Goal: Task Accomplishment & Management: Manage account settings

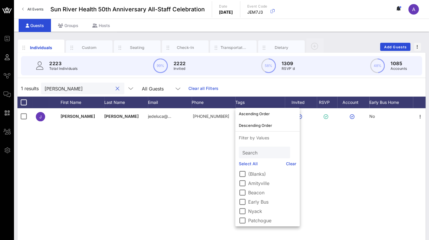
drag, startPoint x: 70, startPoint y: 88, endPoint x: 14, endPoint y: 88, distance: 56.5
click at [14, 88] on div "Individuals Custom Seating Check-In Transportation Dietary Add Guests 2223 Tota…" at bounding box center [221, 160] width 415 height 257
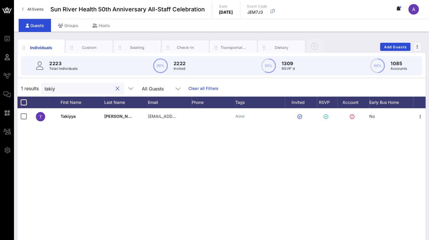
drag, startPoint x: 58, startPoint y: 87, endPoint x: 29, endPoint y: 88, distance: 28.2
click at [29, 88] on div "1 results takiy All Guests Clear all Filters" at bounding box center [221, 88] width 408 height 16
paste input "[PERSON_NAME]"
type input "[PERSON_NAME]"
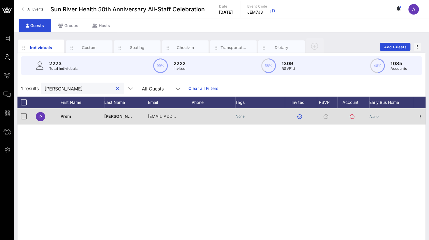
click at [67, 118] on span "Prem" at bounding box center [66, 116] width 10 height 5
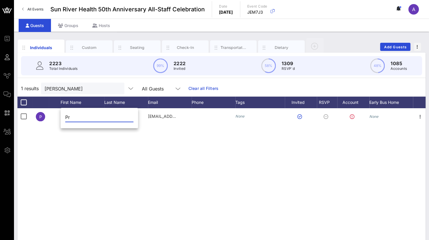
type input "P"
type input "[PERSON_NAME]"
click at [174, 156] on div "P [PERSON_NAME] [EMAIL_ADDRESS][DOMAIN_NAME] None None" at bounding box center [221, 195] width 408 height 175
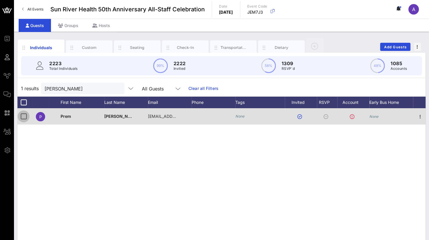
click at [20, 114] on div at bounding box center [24, 117] width 10 height 10
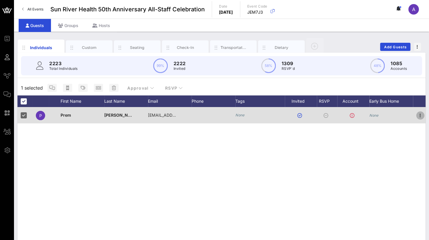
click at [419, 116] on icon "button" at bounding box center [420, 115] width 7 height 7
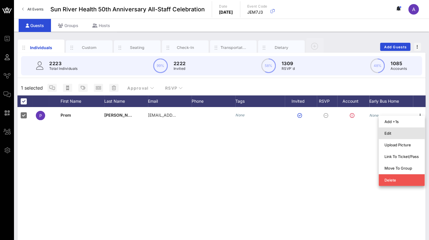
click at [390, 135] on div "Edit" at bounding box center [401, 133] width 34 height 5
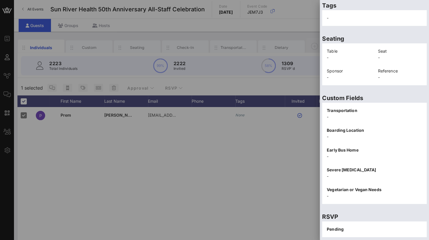
scroll to position [120, 0]
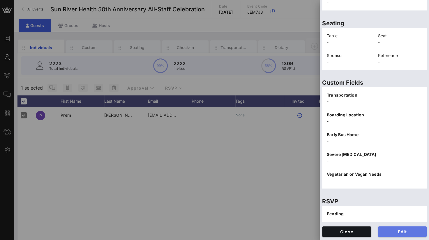
click at [387, 233] on span "Edit" at bounding box center [403, 231] width 40 height 5
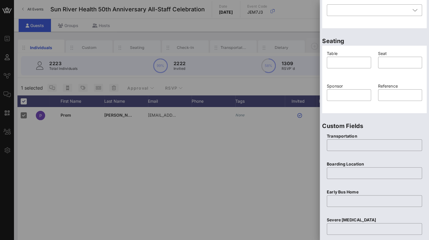
scroll to position [230, 0]
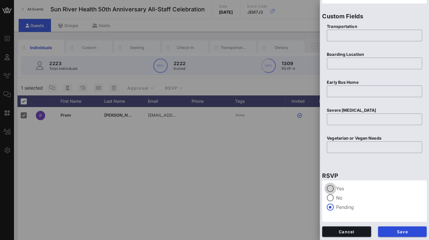
click at [330, 190] on div at bounding box center [330, 189] width 10 height 10
click at [346, 37] on input "text" at bounding box center [374, 35] width 88 height 9
type input "None"
click at [332, 62] on input "text" at bounding box center [374, 63] width 88 height 9
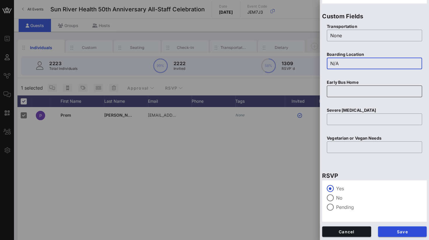
type input "N/A"
click at [337, 91] on input "text" at bounding box center [374, 91] width 88 height 9
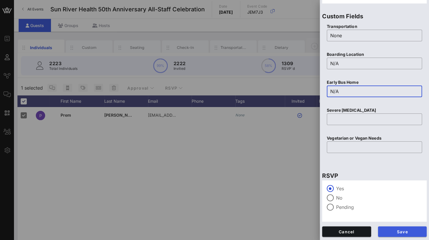
type input "N/A"
click at [392, 232] on span "Save" at bounding box center [403, 231] width 40 height 5
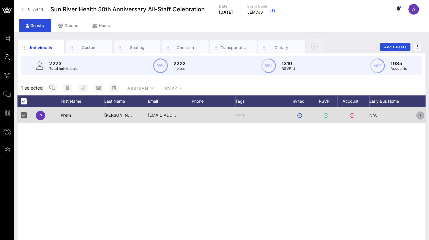
click at [421, 113] on icon "button" at bounding box center [420, 115] width 7 height 7
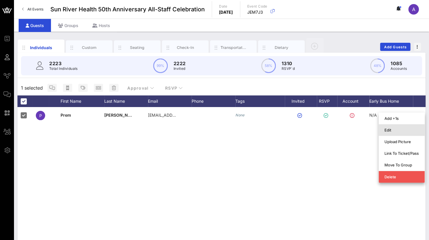
click at [395, 127] on div "Edit" at bounding box center [401, 130] width 34 height 9
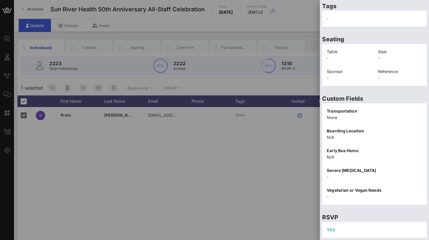
scroll to position [120, 0]
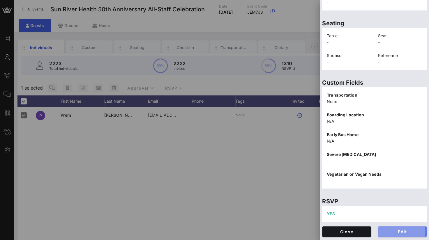
click at [392, 231] on span "Edit" at bounding box center [403, 231] width 40 height 5
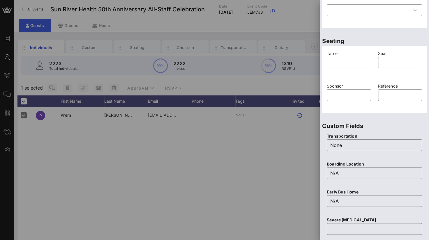
scroll to position [0, 0]
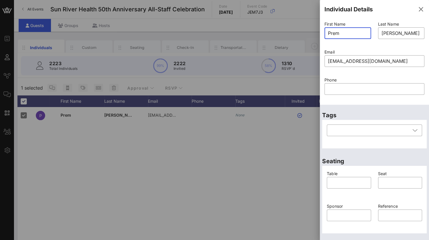
drag, startPoint x: 361, startPoint y: 33, endPoint x: 307, endPoint y: 30, distance: 54.3
click at [307, 30] on div "Event Builder Guests Journeys Comms QR Scanner Team Settings Sun River Health 5…" at bounding box center [214, 144] width 429 height 288
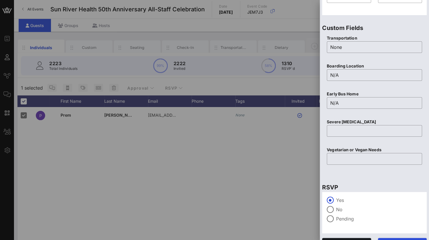
scroll to position [230, 0]
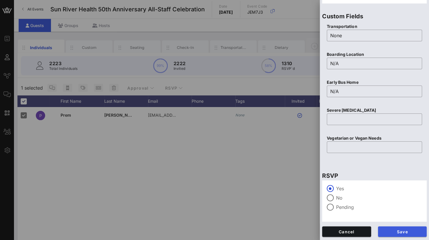
type input "[PERSON_NAME]"
click at [396, 232] on span "Save" at bounding box center [403, 231] width 40 height 5
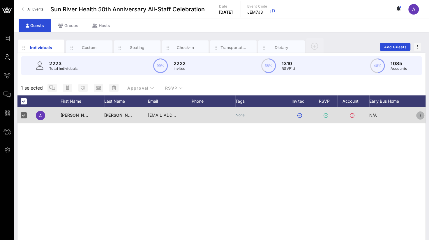
click at [422, 115] on icon "button" at bounding box center [420, 115] width 7 height 7
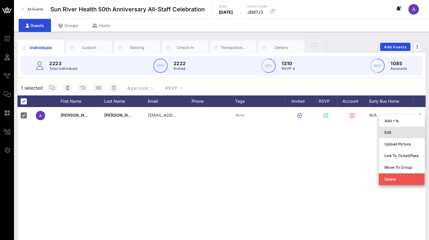
click at [390, 132] on div "Edit" at bounding box center [401, 132] width 34 height 5
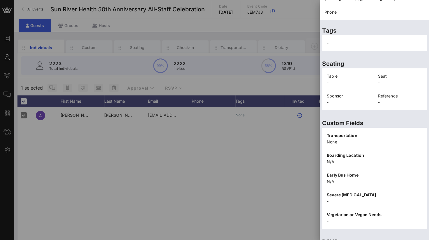
scroll to position [120, 0]
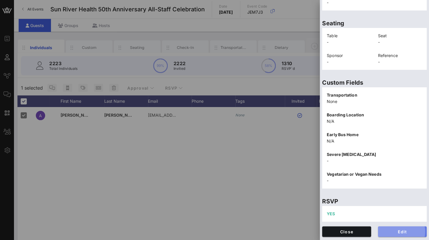
click at [394, 233] on span "Edit" at bounding box center [403, 231] width 40 height 5
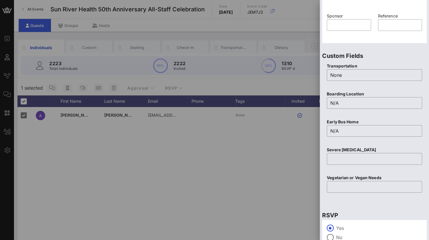
scroll to position [230, 0]
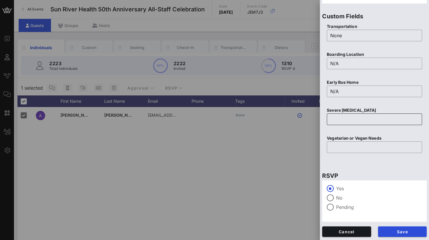
click at [336, 120] on input "text" at bounding box center [374, 119] width 88 height 9
type input "None"
drag, startPoint x: 342, startPoint y: 144, endPoint x: 346, endPoint y: 144, distance: 3.5
click at [346, 144] on input "text" at bounding box center [374, 147] width 88 height 9
click at [352, 146] on input "text" at bounding box center [374, 147] width 88 height 9
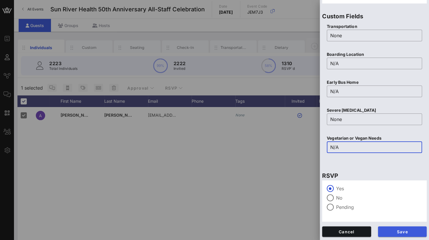
type input "N/A"
click at [385, 229] on button "Save" at bounding box center [402, 232] width 49 height 10
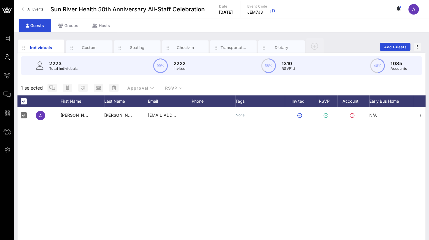
click at [82, 66] on div "2223 Total Individuals 99% 2222 Invited 58% 1310 RSVP`d 48% 1085 Accounts" at bounding box center [221, 65] width 401 height 19
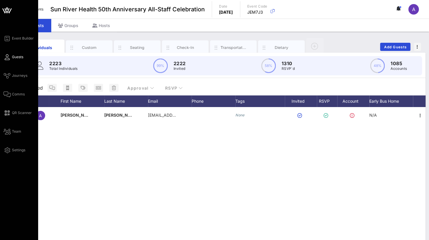
click at [8, 57] on icon at bounding box center [6, 57] width 7 height 1
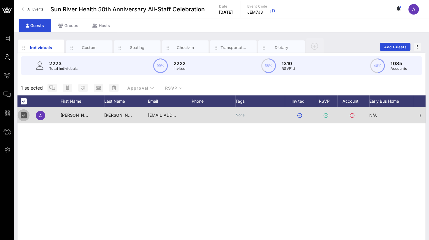
click at [24, 113] on div at bounding box center [24, 115] width 10 height 10
click at [20, 114] on div at bounding box center [24, 115] width 10 height 10
click at [26, 116] on div at bounding box center [24, 115] width 10 height 10
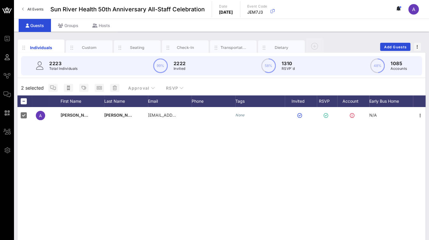
click at [76, 181] on div "A [PERSON_NAME] [EMAIL_ADDRESS][DOMAIN_NAME] None N/A" at bounding box center [221, 194] width 408 height 175
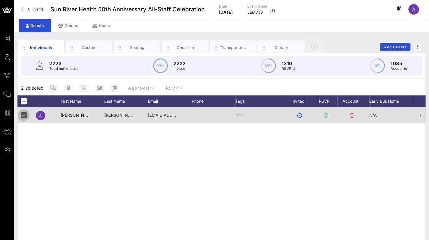
click at [26, 116] on div at bounding box center [24, 115] width 10 height 10
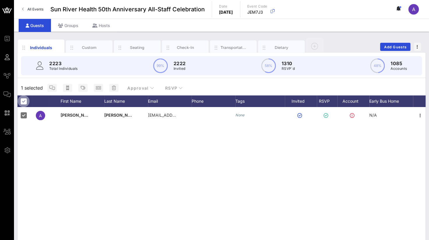
click at [25, 101] on div at bounding box center [24, 101] width 10 height 10
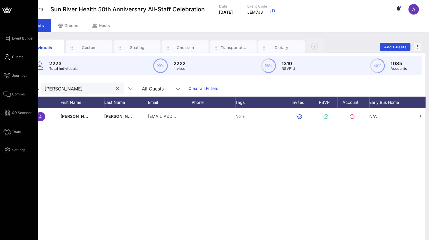
drag, startPoint x: 86, startPoint y: 88, endPoint x: 0, endPoint y: 88, distance: 85.6
click at [0, 88] on div "Event Builder Guests Journeys Comms QR Scanner Team Settings Sun River Health 5…" at bounding box center [214, 144] width 429 height 289
type input "f"
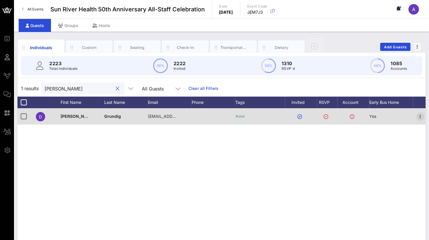
type input "[PERSON_NAME]"
click at [421, 117] on icon "button" at bounding box center [420, 116] width 7 height 7
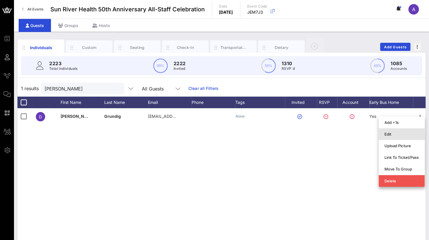
click at [398, 135] on div "Edit" at bounding box center [401, 134] width 34 height 5
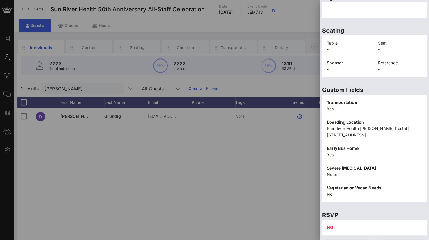
scroll to position [127, 0]
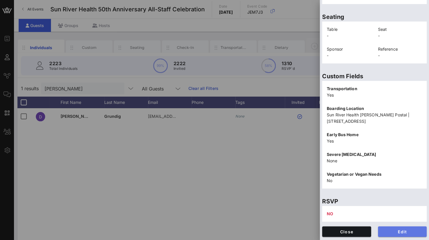
click at [395, 230] on span "Edit" at bounding box center [403, 231] width 40 height 5
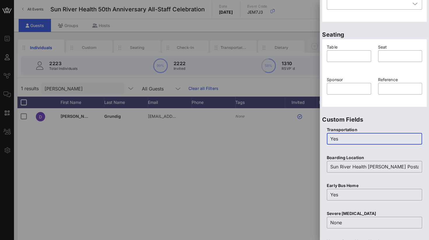
drag, startPoint x: 350, startPoint y: 139, endPoint x: 301, endPoint y: 136, distance: 49.0
click at [301, 136] on div "Event Builder Guests Journeys Comms QR Scanner Team Settings Sun River Health 5…" at bounding box center [214, 144] width 429 height 289
type input "No"
click at [333, 165] on input "Sun River Health [PERSON_NAME] Postal | [STREET_ADDRESS]" at bounding box center [374, 166] width 88 height 9
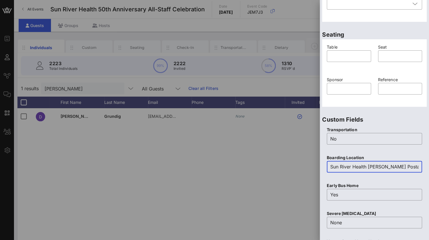
scroll to position [0, 89]
drag, startPoint x: 330, startPoint y: 166, endPoint x: 483, endPoint y: 132, distance: 156.3
click at [429, 132] on html "Event Builder Guests Journeys Comms QR Scanner Team Settings Sun River Health 5…" at bounding box center [214, 120] width 429 height 240
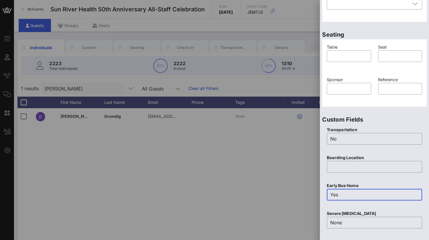
drag, startPoint x: 349, startPoint y: 197, endPoint x: 272, endPoint y: 195, distance: 76.6
click at [273, 195] on div "Event Builder Guests Journeys Comms QR Scanner Team Settings Sun River Health 5…" at bounding box center [214, 144] width 429 height 289
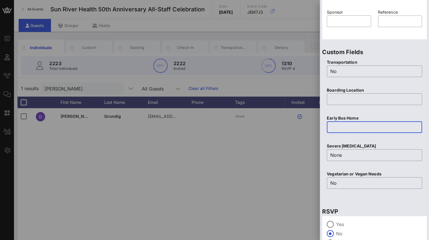
scroll to position [230, 0]
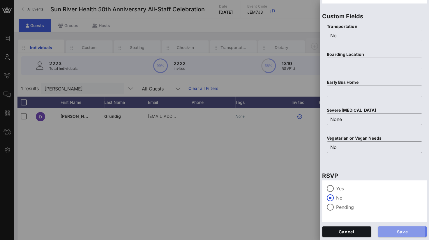
click at [381, 235] on button "Save" at bounding box center [402, 232] width 49 height 10
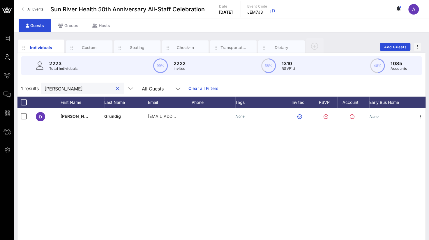
drag, startPoint x: 78, startPoint y: 89, endPoint x: -2, endPoint y: 90, distance: 80.1
click at [0, 90] on html "Event Builder Guests Journeys Comms QR Scanner Team Settings Sun River Health 5…" at bounding box center [214, 120] width 429 height 240
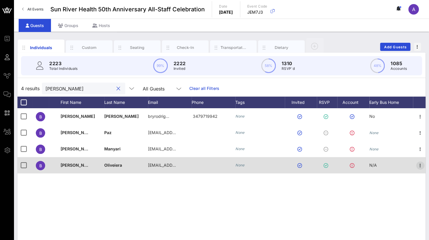
type input "[PERSON_NAME]"
click at [422, 166] on icon "button" at bounding box center [420, 165] width 7 height 7
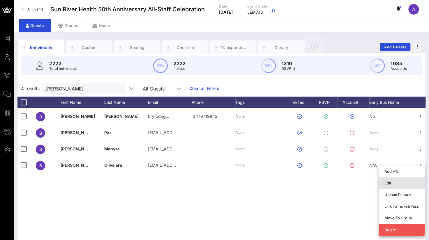
click at [393, 183] on div "Edit" at bounding box center [401, 183] width 34 height 5
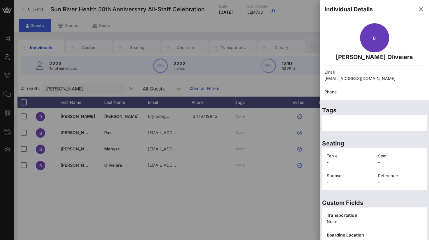
scroll to position [120, 0]
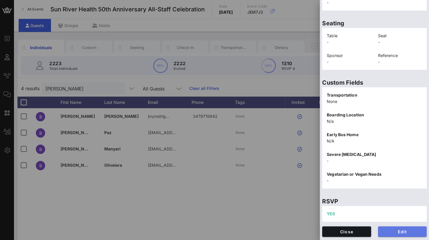
click at [404, 233] on span "Edit" at bounding box center [403, 231] width 40 height 5
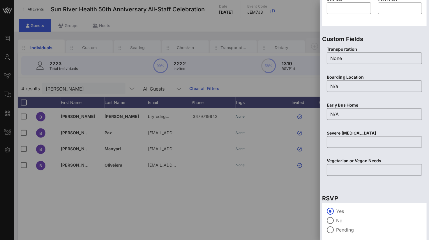
scroll to position [230, 0]
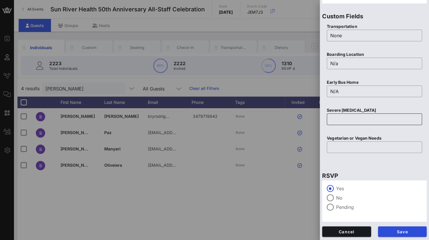
click at [333, 124] on div at bounding box center [374, 120] width 88 height 12
type input "None"
click at [333, 148] on input "text" at bounding box center [374, 147] width 88 height 9
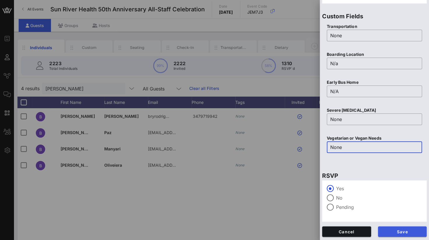
type input "None"
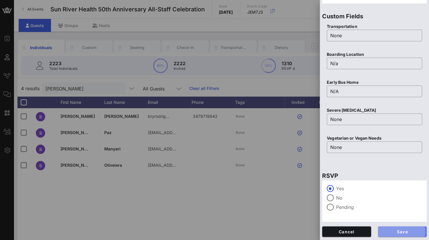
click at [396, 228] on button "Save" at bounding box center [402, 232] width 49 height 10
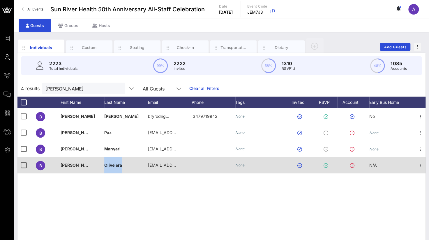
drag, startPoint x: 123, startPoint y: 165, endPoint x: 105, endPoint y: 165, distance: 18.6
click at [105, 165] on div "Oliveiera" at bounding box center [126, 168] width 44 height 23
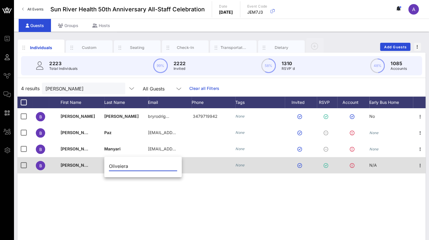
drag, startPoint x: 130, startPoint y: 166, endPoint x: 95, endPoint y: 163, distance: 35.4
click at [95, 163] on div "Event Builder Guests Journeys Comms QR Scanner Team Settings Sun River Health 5…" at bounding box center [214, 144] width 429 height 289
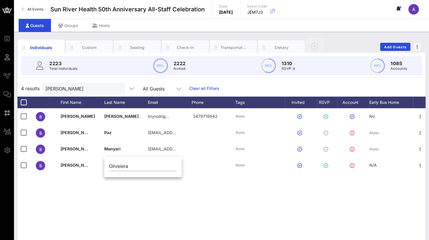
click at [139, 196] on div "[PERSON_NAME] bryrodrig… 3479719942 None No B [PERSON_NAME] [EMAIL_ADDRESS][DOM…" at bounding box center [221, 195] width 408 height 175
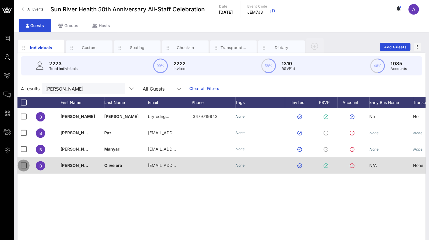
click at [23, 165] on div at bounding box center [24, 165] width 10 height 10
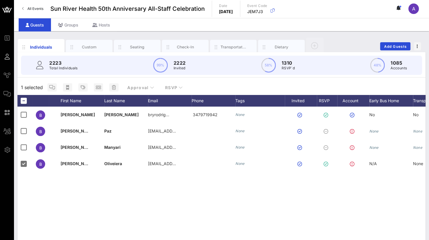
scroll to position [1, 0]
click at [388, 192] on div "[PERSON_NAME] bryrodrig… 3479719942 None No No B [PERSON_NAME] [EMAIL_ADDRESS][…" at bounding box center [221, 194] width 408 height 175
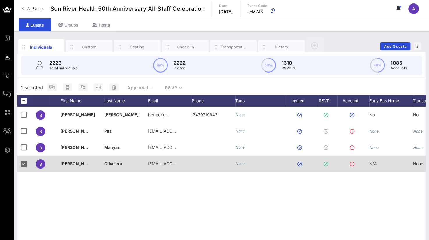
click at [411, 168] on div "N/A" at bounding box center [391, 167] width 44 height 23
click at [206, 175] on div "[PERSON_NAME] bryrodrig… 3479719942 None No No B [PERSON_NAME] [EMAIL_ADDRESS][…" at bounding box center [221, 194] width 408 height 175
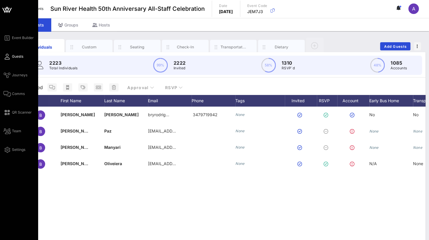
click at [3, 57] on div "Event Builder Guests Journeys Comms QR Scanner Team Settings" at bounding box center [19, 143] width 38 height 288
click at [10, 58] on link "Guests" at bounding box center [13, 56] width 20 height 7
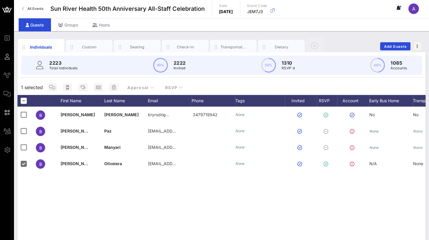
click at [24, 162] on div at bounding box center [24, 164] width 10 height 10
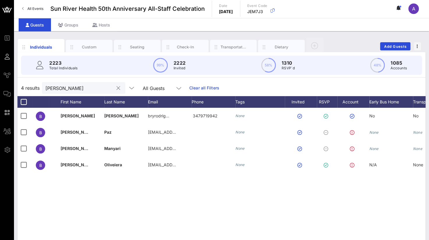
click at [74, 86] on input "[PERSON_NAME]" at bounding box center [79, 88] width 68 height 8
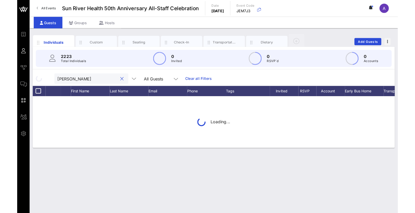
scroll to position [0, 0]
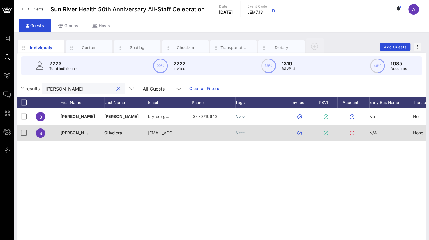
type input "[PERSON_NAME]"
click at [413, 138] on div "N/A" at bounding box center [391, 136] width 44 height 23
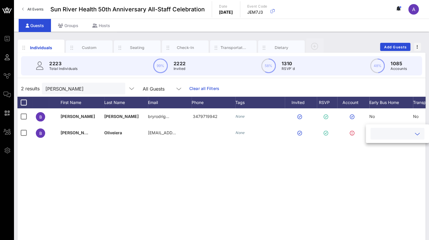
drag, startPoint x: 352, startPoint y: 199, endPoint x: 357, endPoint y: 193, distance: 7.9
click at [355, 197] on div "[PERSON_NAME] bryrodrig… 3479719942 None No No B [PERSON_NAME] Oliveiera [EMAIL…" at bounding box center [221, 195] width 408 height 175
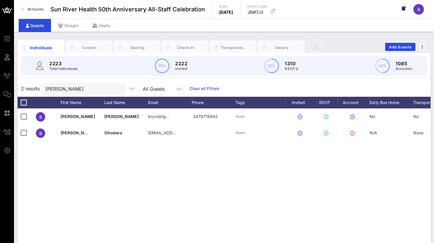
click at [284, 159] on div "[PERSON_NAME] bryrodrig… 3479719942 None No No B [PERSON_NAME] Oliveiera [EMAIL…" at bounding box center [223, 195] width 413 height 175
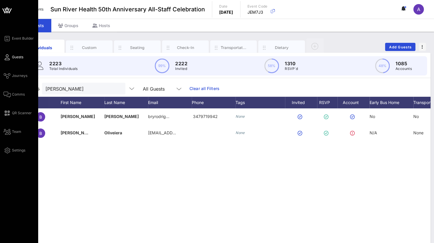
click at [17, 32] on div "Event Builder Guests Journeys Comms QR Scanner Team Settings" at bounding box center [19, 144] width 38 height 289
click at [15, 36] on span "Event Builder" at bounding box center [23, 38] width 22 height 5
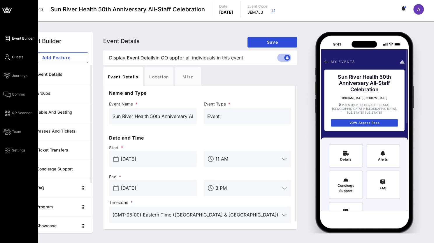
click at [13, 56] on span "Guests" at bounding box center [17, 56] width 11 height 5
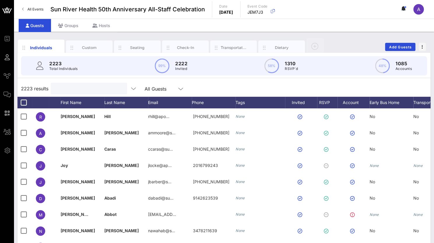
click at [70, 86] on input "text" at bounding box center [88, 89] width 68 height 8
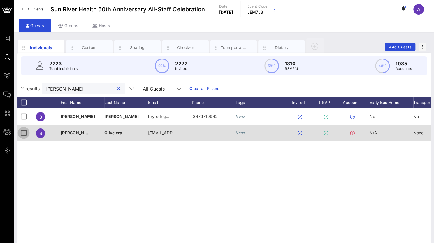
type input "[PERSON_NAME]"
click at [25, 134] on div at bounding box center [24, 133] width 10 height 10
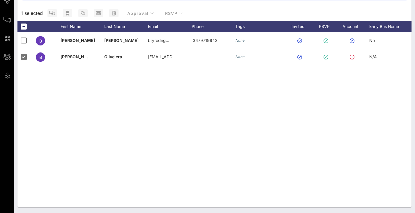
scroll to position [0, 60]
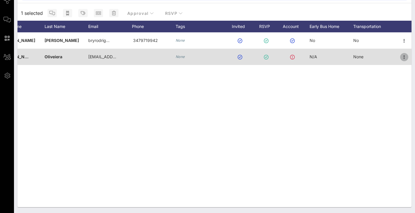
click at [405, 56] on icon "button" at bounding box center [404, 57] width 7 height 7
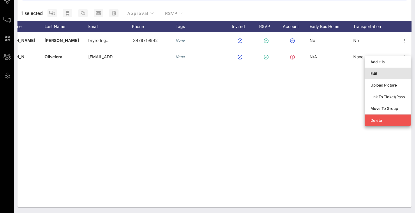
click at [381, 75] on div "Edit" at bounding box center [387, 73] width 34 height 5
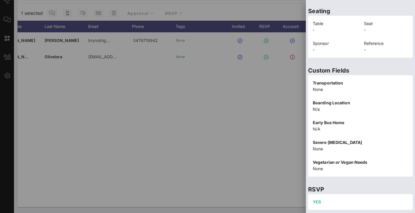
scroll to position [148, 0]
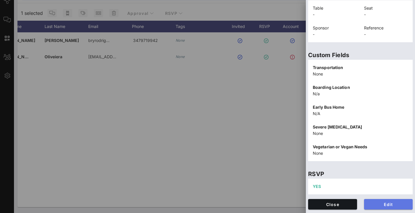
click at [385, 203] on span "Edit" at bounding box center [389, 204] width 40 height 5
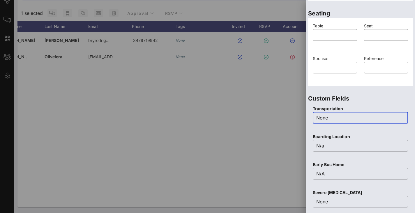
drag, startPoint x: 335, startPoint y: 119, endPoint x: 289, endPoint y: 119, distance: 45.7
click at [289, 119] on div "Event Builder Guests Journeys Comms QR Scanner Team Settings Sun River Health 5…" at bounding box center [207, 69] width 415 height 288
type input "Patchogue"
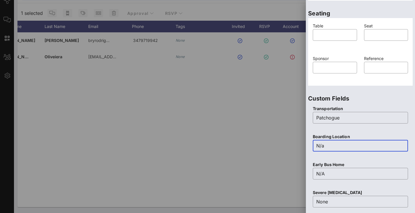
drag, startPoint x: 346, startPoint y: 145, endPoint x: 287, endPoint y: 146, distance: 58.8
click at [287, 146] on div "Event Builder Guests Journeys Comms QR Scanner Team Settings Sun River Health 5…" at bounding box center [207, 69] width 415 height 288
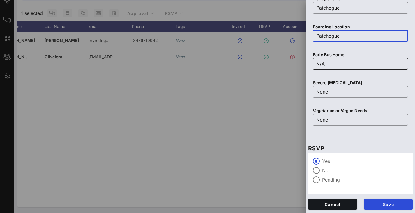
type input "Patchogue"
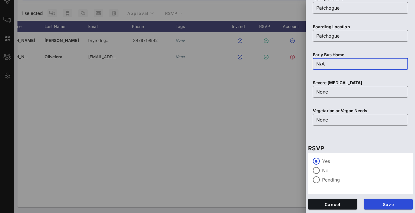
drag, startPoint x: 319, startPoint y: 62, endPoint x: 293, endPoint y: 57, distance: 26.0
click at [293, 57] on div "Event Builder Guests Journeys Comms QR Scanner Team Settings Sun River Health 5…" at bounding box center [207, 69] width 415 height 288
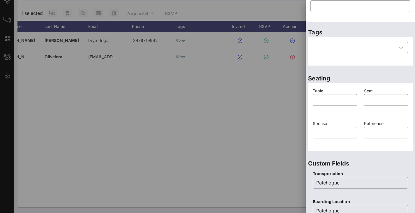
type input "No"
click at [335, 47] on div at bounding box center [356, 48] width 80 height 12
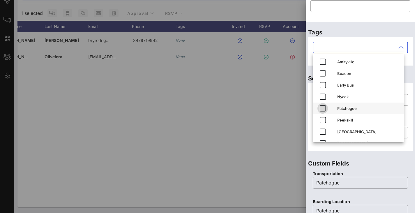
click at [322, 107] on icon "button" at bounding box center [322, 108] width 7 height 7
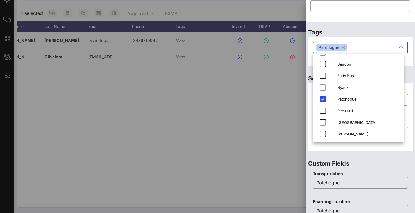
drag, startPoint x: 272, startPoint y: 111, endPoint x: 276, endPoint y: 111, distance: 4.1
click at [272, 111] on div at bounding box center [207, 106] width 415 height 213
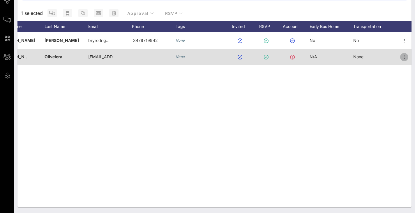
click at [404, 56] on icon "button" at bounding box center [404, 57] width 7 height 7
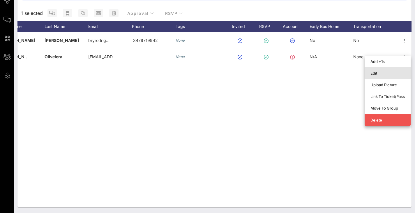
click at [378, 70] on div "Edit" at bounding box center [387, 72] width 34 height 9
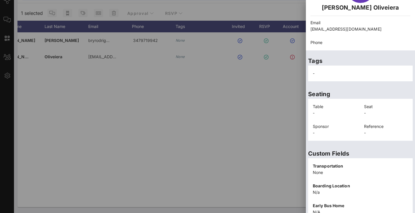
scroll to position [148, 0]
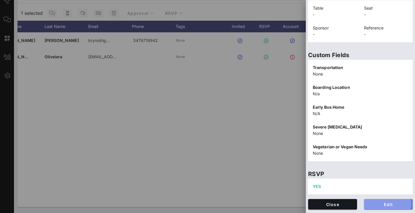
click at [370, 206] on span "Edit" at bounding box center [389, 204] width 40 height 5
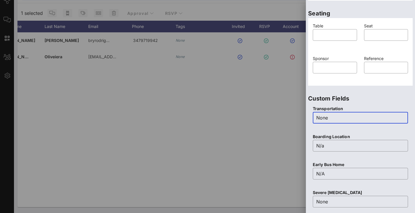
drag, startPoint x: 335, startPoint y: 119, endPoint x: 284, endPoint y: 121, distance: 50.4
click at [284, 121] on div "Event Builder Guests Journeys Comms QR Scanner Team Settings Sun River Health 5…" at bounding box center [207, 69] width 415 height 288
type input "Patchogue"
click at [336, 142] on input "N/a" at bounding box center [360, 145] width 88 height 9
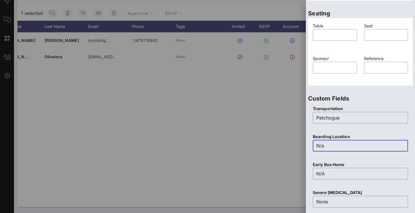
drag, startPoint x: 328, startPoint y: 143, endPoint x: 310, endPoint y: 143, distance: 17.2
click at [310, 143] on div "Boarding Location ​ N/a" at bounding box center [360, 146] width 102 height 28
type input "Patchogue"
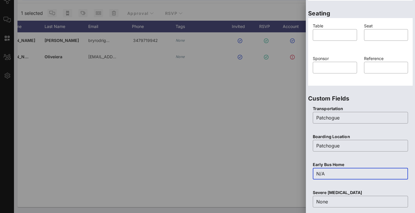
drag, startPoint x: 339, startPoint y: 174, endPoint x: 309, endPoint y: 175, distance: 30.0
click at [309, 175] on div "Transportation ​ Patchogue Boarding Location ​ Patchogue Early Bus Home ​ N/A S…" at bounding box center [360, 174] width 105 height 142
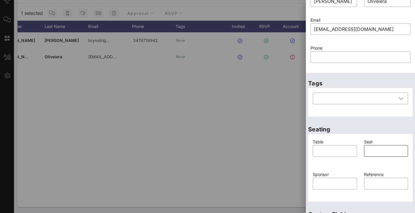
scroll to position [31, 0]
type input "No"
click at [333, 102] on div at bounding box center [356, 99] width 80 height 12
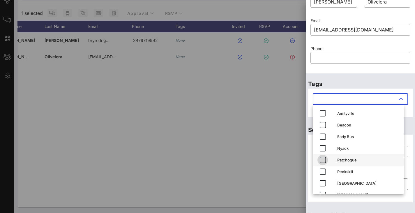
click at [321, 160] on icon "button" at bounding box center [322, 159] width 7 height 7
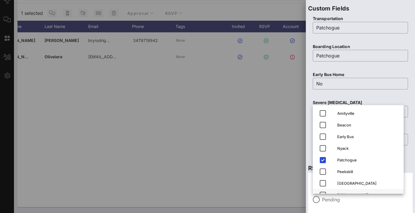
scroll to position [258, 0]
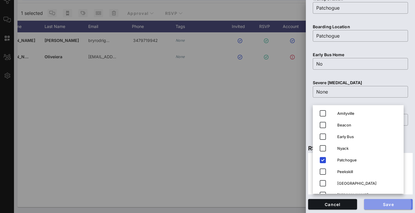
click at [393, 206] on span "Save" at bounding box center [389, 204] width 40 height 5
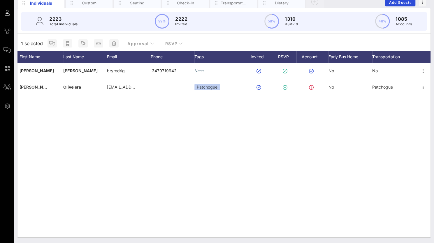
scroll to position [0, 41]
drag, startPoint x: 93, startPoint y: 24, endPoint x: 96, endPoint y: 29, distance: 6.3
click at [93, 24] on div "2223 Total Individuals 99% 2222 Invited 58% 1310 RSVP`d 48% 1085 Accounts" at bounding box center [224, 21] width 406 height 19
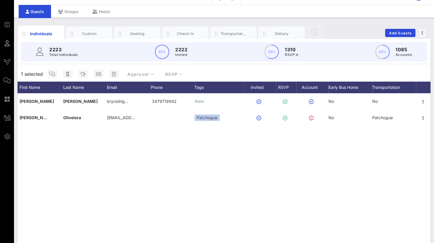
scroll to position [0, 0]
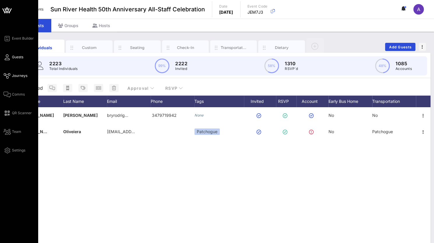
click at [7, 75] on icon at bounding box center [6, 75] width 7 height 1
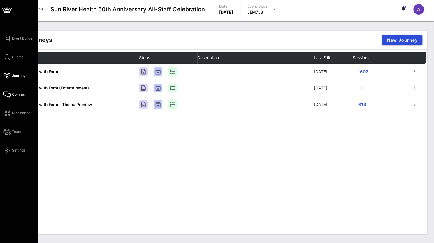
click at [10, 94] on icon at bounding box center [6, 94] width 7 height 1
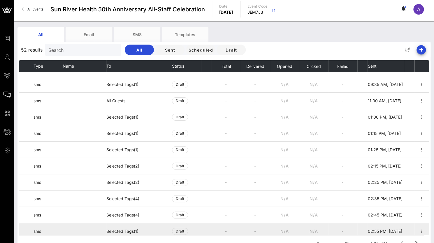
scroll to position [408, 0]
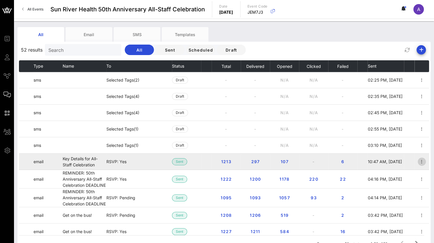
click at [418, 164] on icon "button" at bounding box center [421, 161] width 7 height 7
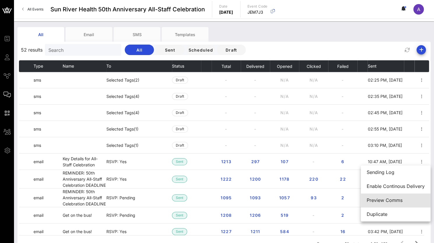
click at [381, 202] on div "Preview Comms" at bounding box center [395, 200] width 58 height 6
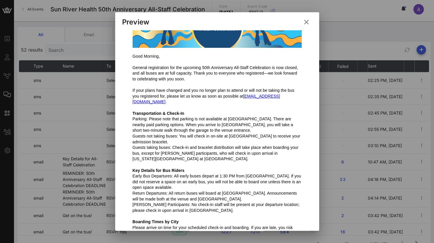
scroll to position [146, 0]
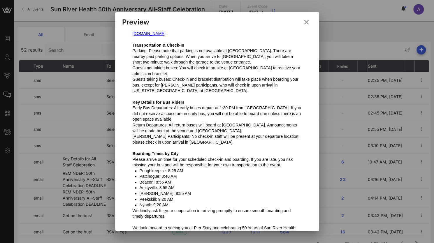
click at [305, 22] on icon at bounding box center [306, 22] width 8 height 7
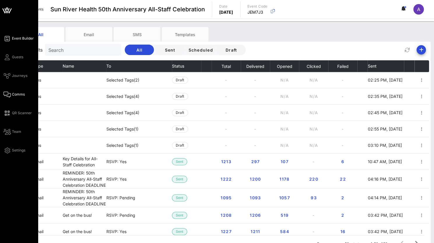
click at [15, 38] on span "Event Builder" at bounding box center [23, 38] width 22 height 5
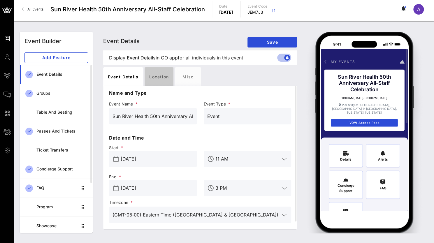
click at [159, 76] on div "Location" at bounding box center [158, 76] width 29 height 19
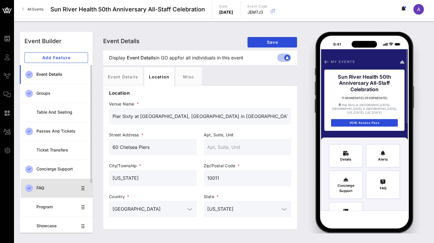
click at [51, 188] on div "FAQ" at bounding box center [56, 187] width 41 height 5
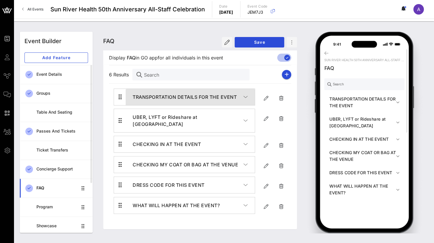
click at [157, 98] on h4 "TRANSPORTATION DETAILS FOR THE EVENT" at bounding box center [187, 96] width 111 height 7
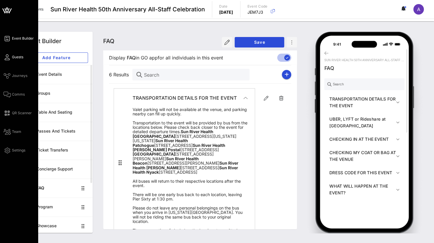
click at [15, 60] on link "Guests" at bounding box center [13, 57] width 20 height 7
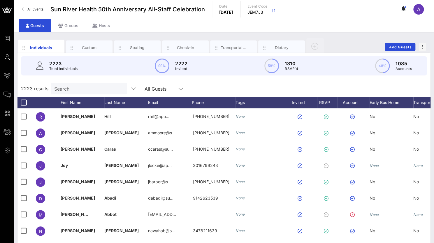
click at [75, 88] on input "Search" at bounding box center [88, 89] width 68 height 8
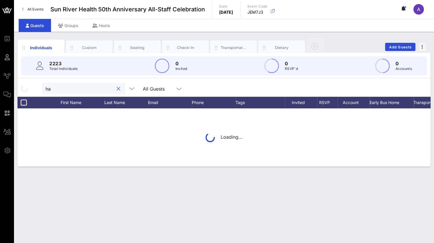
type input "h"
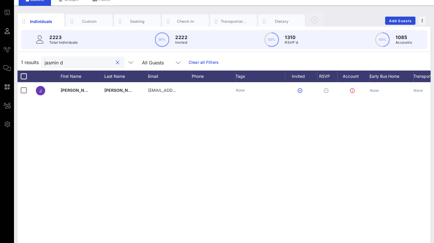
scroll to position [46, 0]
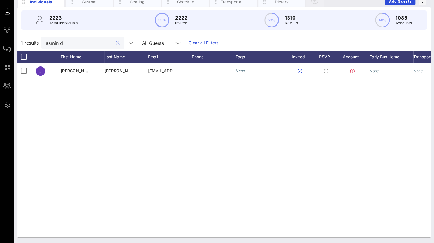
type input "jasmin d"
drag, startPoint x: 357, startPoint y: 232, endPoint x: 353, endPoint y: 232, distance: 4.4
click at [429, 226] on div "Individuals Custom Seating Check-In Transportation Dietary Add Guests 2223 Tota…" at bounding box center [224, 114] width 420 height 257
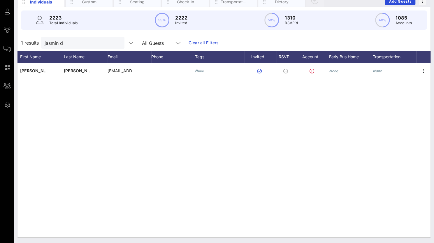
scroll to position [0, 41]
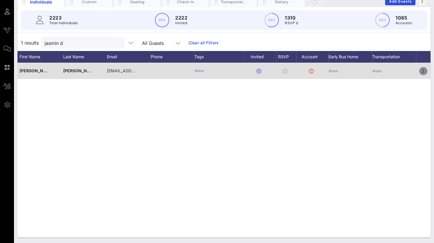
click at [423, 70] on icon "button" at bounding box center [422, 71] width 7 height 7
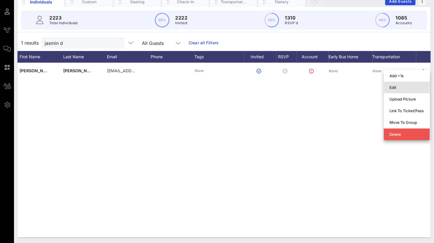
click at [392, 86] on div "Edit" at bounding box center [406, 87] width 34 height 5
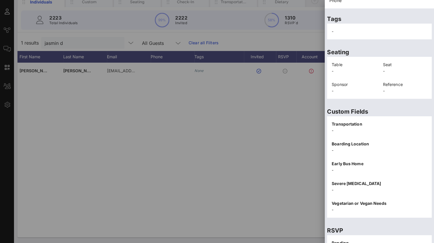
scroll to position [118, 0]
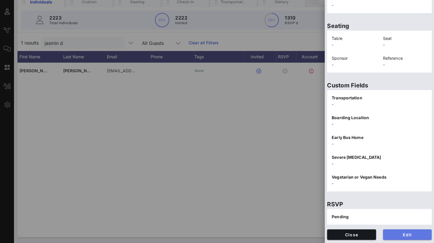
click at [407, 235] on span "Edit" at bounding box center [407, 234] width 40 height 5
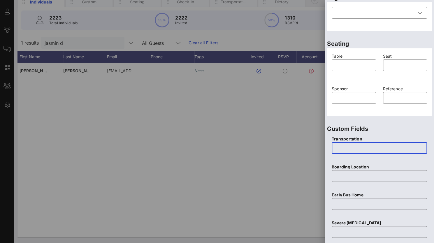
click at [348, 147] on input "text" at bounding box center [379, 147] width 88 height 9
type input "[GEOGRAPHIC_DATA]"
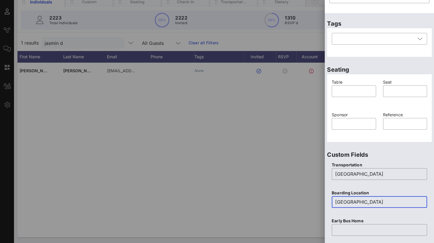
scroll to position [89, 0]
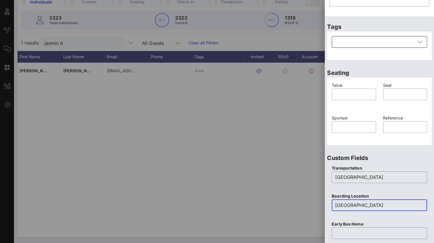
type input "[GEOGRAPHIC_DATA]"
click at [348, 43] on div at bounding box center [375, 42] width 80 height 12
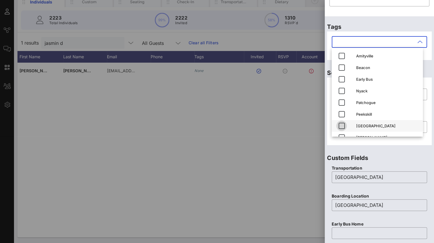
click at [343, 126] on icon "button" at bounding box center [341, 125] width 7 height 7
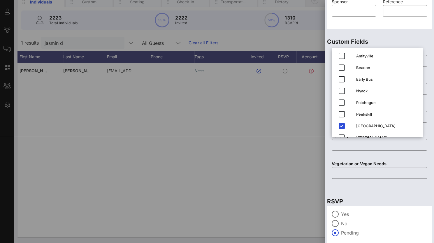
scroll to position [205, 0]
click at [403, 187] on div "Transportation ​ Poughkeepsie Boarding Location ​ [GEOGRAPHIC_DATA] Early Bus H…" at bounding box center [379, 117] width 105 height 142
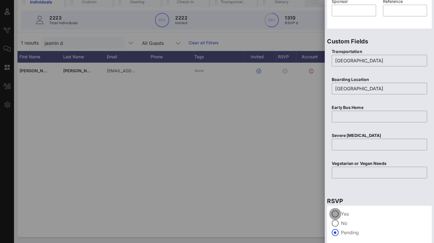
click at [336, 214] on div at bounding box center [335, 214] width 10 height 10
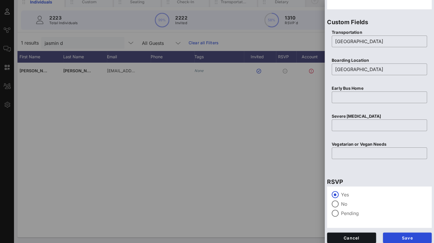
scroll to position [228, 0]
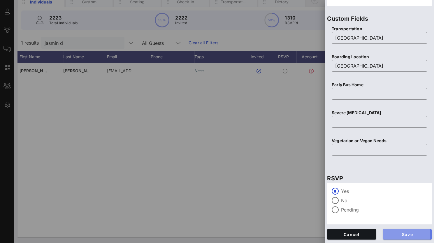
click at [406, 233] on span "Save" at bounding box center [407, 234] width 40 height 5
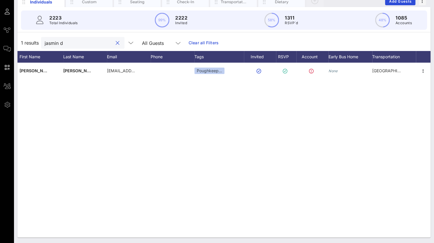
drag, startPoint x: 75, startPoint y: 45, endPoint x: 21, endPoint y: 44, distance: 54.2
click at [21, 44] on div "1 results jasmin d All Guests Clear all Filters" at bounding box center [223, 43] width 413 height 16
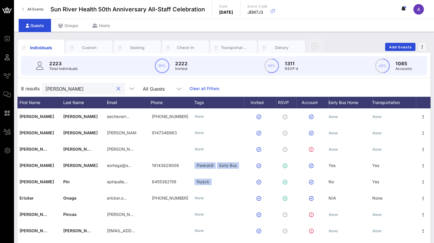
type input "[PERSON_NAME]"
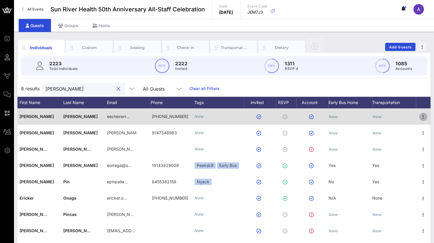
click at [424, 116] on icon "button" at bounding box center [422, 116] width 7 height 7
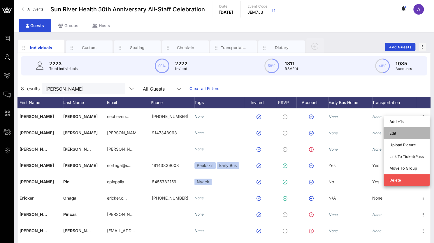
drag, startPoint x: 395, startPoint y: 131, endPoint x: 310, endPoint y: 54, distance: 114.8
click at [395, 131] on div "Edit" at bounding box center [406, 133] width 34 height 5
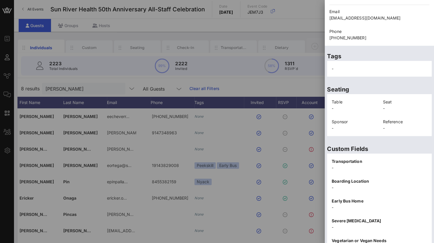
scroll to position [124, 0]
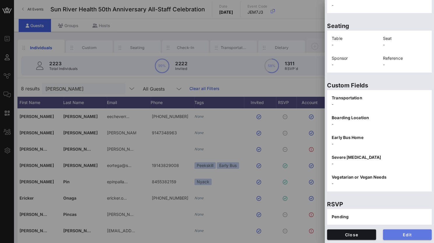
click at [393, 234] on span "Edit" at bounding box center [407, 234] width 40 height 5
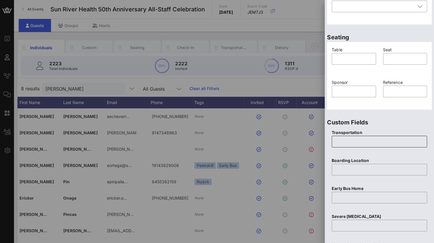
click at [346, 144] on input "text" at bounding box center [379, 141] width 88 height 9
type input "None"
click at [347, 168] on input "text" at bounding box center [379, 169] width 88 height 9
type input "N/A"
click at [342, 198] on input "text" at bounding box center [379, 197] width 88 height 9
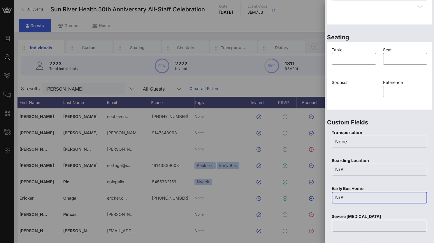
type input "N/A"
click at [340, 224] on input "text" at bounding box center [379, 225] width 88 height 9
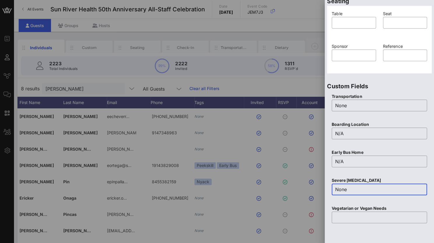
scroll to position [211, 0]
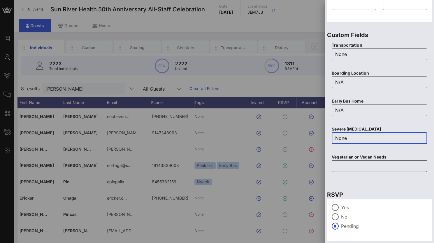
type input "None"
click at [350, 167] on input "text" at bounding box center [379, 165] width 88 height 9
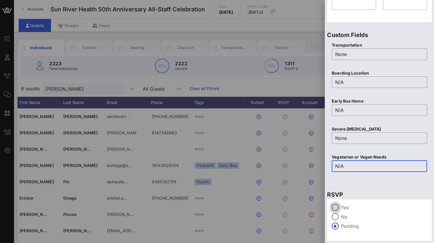
type input "N/A"
click at [339, 206] on div at bounding box center [335, 207] width 10 height 10
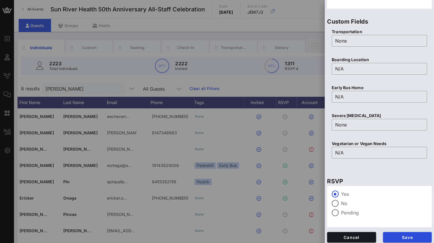
scroll to position [228, 0]
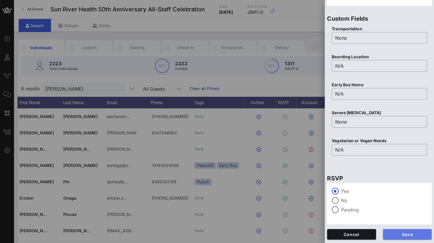
click at [401, 233] on span "Save" at bounding box center [407, 234] width 40 height 5
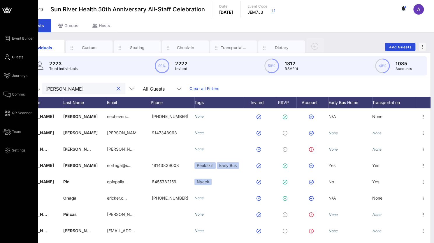
drag, startPoint x: 65, startPoint y: 88, endPoint x: 0, endPoint y: 88, distance: 64.9
click at [0, 88] on div "Event Builder Guests Journeys Comms QR Scanner Team Settings Sun River Health 5…" at bounding box center [217, 144] width 434 height 289
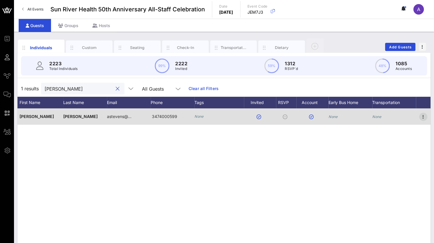
type input "[PERSON_NAME]"
click at [426, 115] on span "button" at bounding box center [423, 116] width 8 height 7
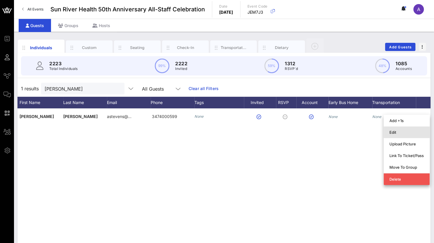
click at [402, 132] on div "Edit" at bounding box center [406, 132] width 34 height 5
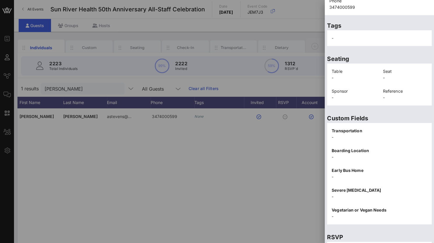
scroll to position [124, 0]
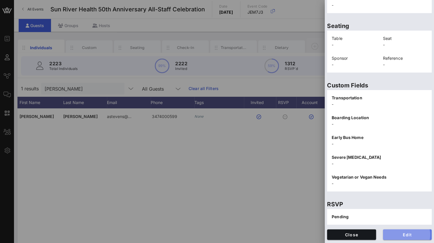
click at [392, 234] on span "Edit" at bounding box center [407, 234] width 40 height 5
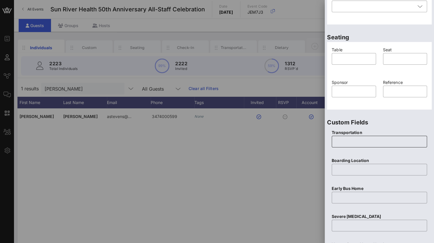
click at [343, 141] on input "text" at bounding box center [379, 141] width 88 height 9
type input "None"
click at [361, 172] on input "text" at bounding box center [379, 169] width 88 height 9
type input "N/A"
click at [352, 197] on input "text" at bounding box center [379, 197] width 88 height 9
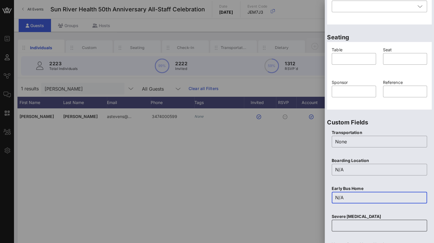
type input "N/A"
click at [355, 228] on input "text" at bounding box center [379, 225] width 88 height 9
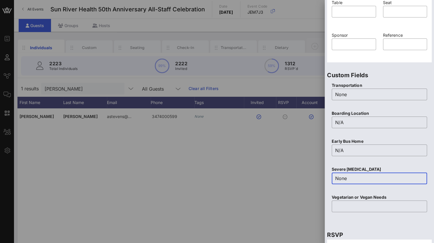
scroll to position [211, 0]
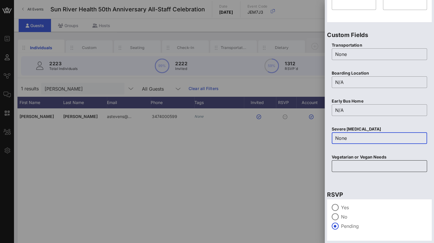
type input "None"
click at [339, 164] on input "text" at bounding box center [379, 165] width 88 height 9
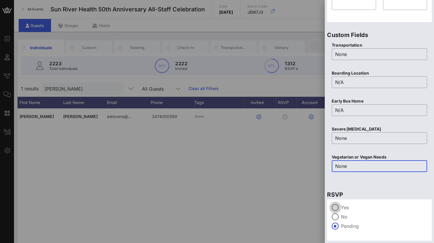
type input "None"
click at [335, 204] on div at bounding box center [335, 207] width 10 height 10
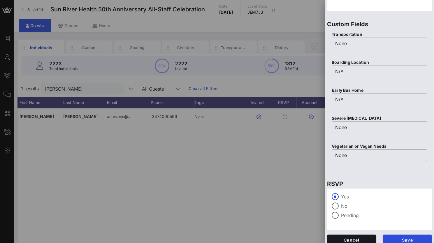
scroll to position [228, 0]
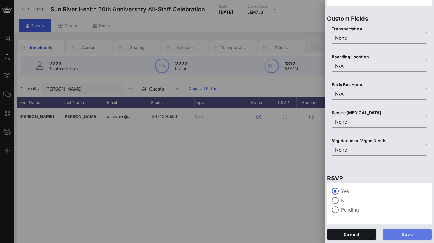
click at [405, 236] on span "Save" at bounding box center [407, 234] width 40 height 5
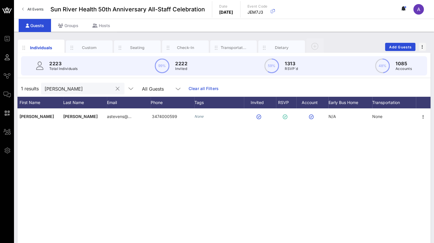
click at [77, 88] on input "[PERSON_NAME]" at bounding box center [79, 89] width 68 height 8
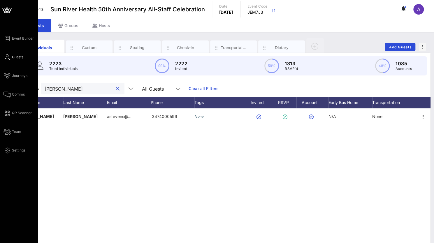
drag, startPoint x: 77, startPoint y: 88, endPoint x: 10, endPoint y: 85, distance: 66.5
click at [10, 85] on div "Event Builder Guests Journeys Comms QR Scanner Team Settings Sun River Health 5…" at bounding box center [217, 144] width 434 height 289
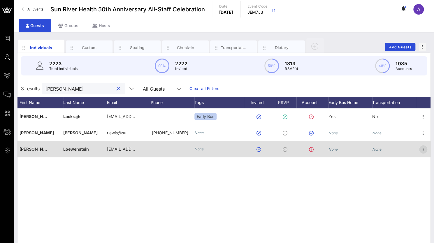
type input "[PERSON_NAME]"
click at [423, 149] on icon "button" at bounding box center [422, 149] width 7 height 7
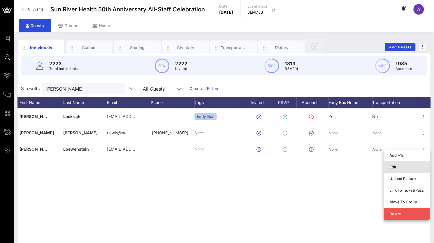
click at [401, 164] on div "Edit" at bounding box center [406, 166] width 34 height 9
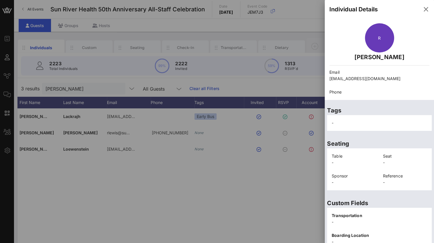
scroll to position [118, 0]
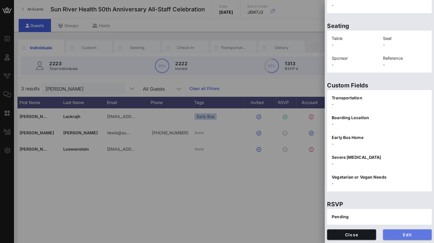
click at [406, 233] on span "Edit" at bounding box center [407, 234] width 40 height 5
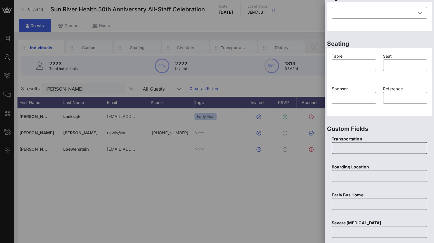
click at [359, 148] on input "text" at bounding box center [379, 147] width 88 height 9
type input "None"
click at [366, 180] on div at bounding box center [379, 176] width 88 height 12
type input "N/A"
click at [355, 200] on input "text" at bounding box center [379, 203] width 88 height 9
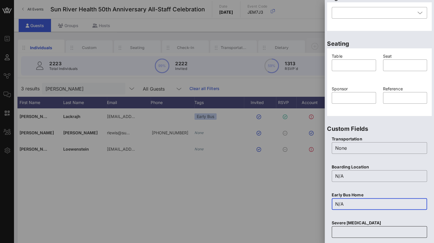
type input "N/A"
click at [351, 226] on div at bounding box center [379, 232] width 88 height 12
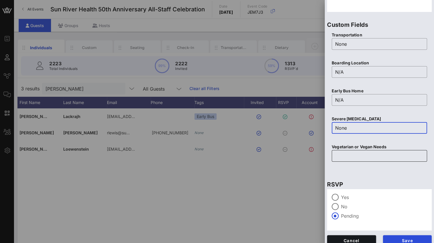
scroll to position [228, 0]
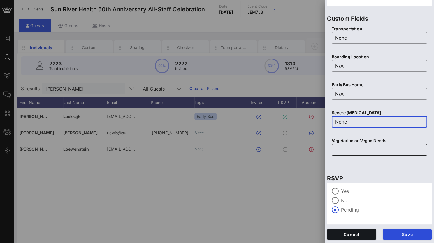
type input "None"
click at [333, 149] on div "​" at bounding box center [378, 150] width 95 height 12
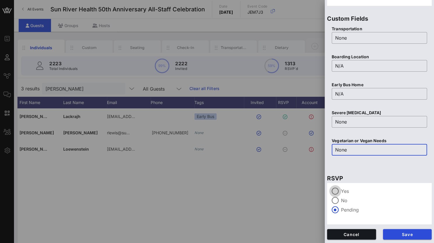
type input "None"
click at [334, 191] on div at bounding box center [335, 191] width 10 height 10
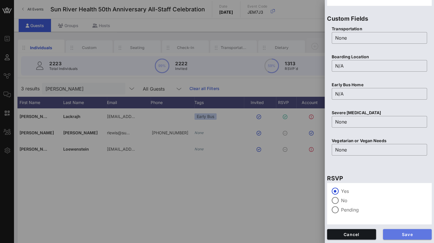
click at [396, 234] on span "Save" at bounding box center [407, 234] width 40 height 5
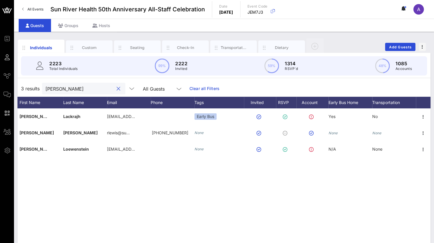
drag, startPoint x: 72, startPoint y: 89, endPoint x: 33, endPoint y: 91, distance: 39.6
click at [33, 90] on div "3 results [PERSON_NAME] l All Guests Clear all Filters" at bounding box center [223, 88] width 413 height 16
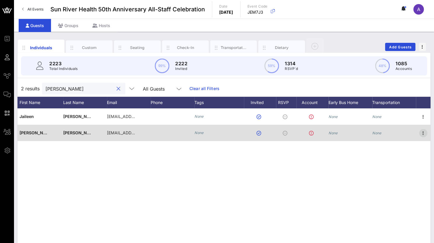
type input "[PERSON_NAME]"
click at [425, 134] on icon "button" at bounding box center [422, 133] width 7 height 7
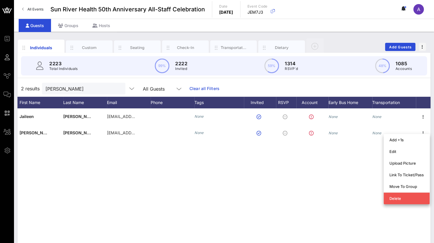
click at [282, 197] on div "J [PERSON_NAME] [EMAIL_ADDRESS][DOMAIN_NAME] None None None A [PERSON_NAME] [EM…" at bounding box center [223, 195] width 413 height 175
